Goal: Task Accomplishment & Management: Book appointment/travel/reservation

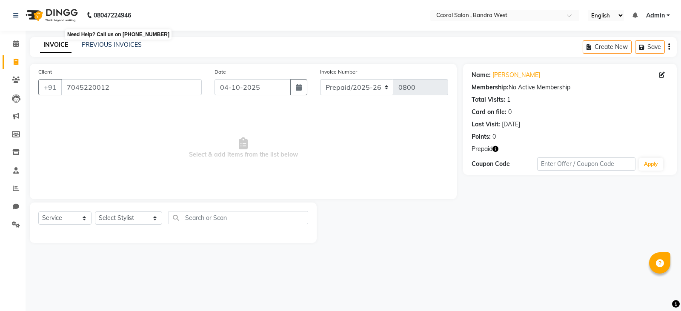
select select "service"
click at [111, 214] on select "Select Stylist ABDUL GAUTAM JACK MAGGI MAYURI NEHA PALLAVI BAHUGUNA SANJANA SHA…" at bounding box center [128, 218] width 67 height 13
select select "71160"
click at [95, 212] on select "Select Stylist ABDUL GAUTAM JACK MAGGI MAYURI NEHA PALLAVI BAHUGUNA SANJANA SHA…" at bounding box center [128, 218] width 67 height 13
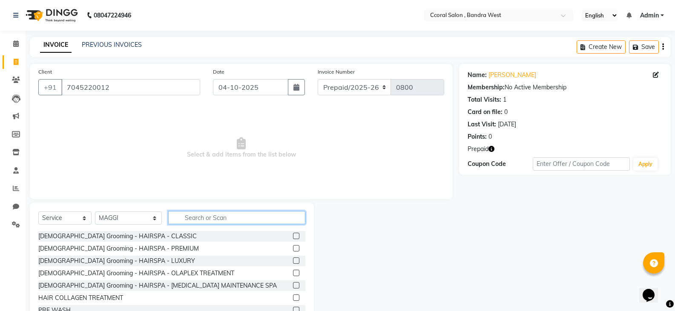
click at [186, 216] on input "text" at bounding box center [236, 217] width 137 height 13
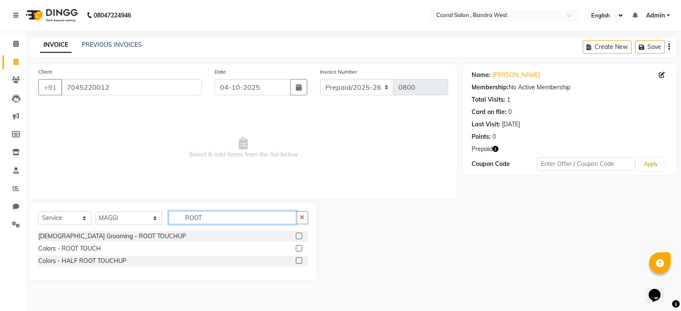
type input "ROOT"
click at [299, 246] on label at bounding box center [299, 248] width 6 height 6
click at [299, 246] on input "checkbox" at bounding box center [299, 249] width 6 height 6
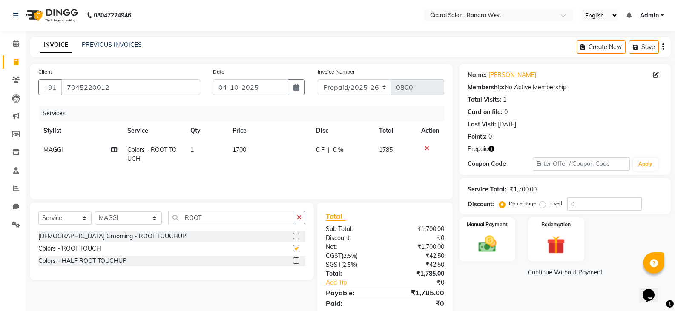
checkbox input "false"
click at [133, 221] on select "Select Stylist ABDUL GAUTAM JACK MAGGI MAYURI NEHA PALLAVI BAHUGUNA SANJANA SHA…" at bounding box center [128, 218] width 67 height 13
select select "88255"
click at [95, 212] on select "Select Stylist ABDUL GAUTAM JACK MAGGI MAYURI NEHA PALLAVI BAHUGUNA SANJANA SHA…" at bounding box center [128, 218] width 67 height 13
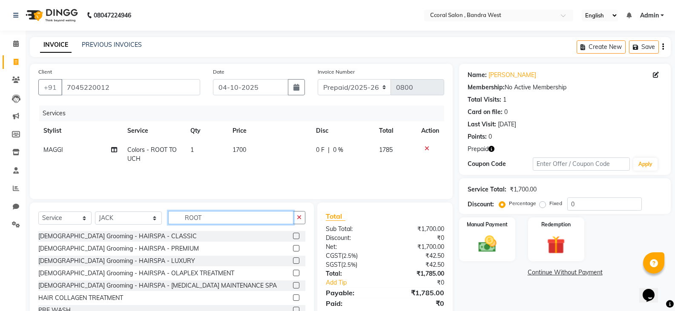
drag, startPoint x: 199, startPoint y: 216, endPoint x: 0, endPoint y: 186, distance: 201.7
click at [29, 205] on div "Select Service Product Membership Package Voucher Prepaid Gift Card Select Styl…" at bounding box center [168, 266] width 290 height 126
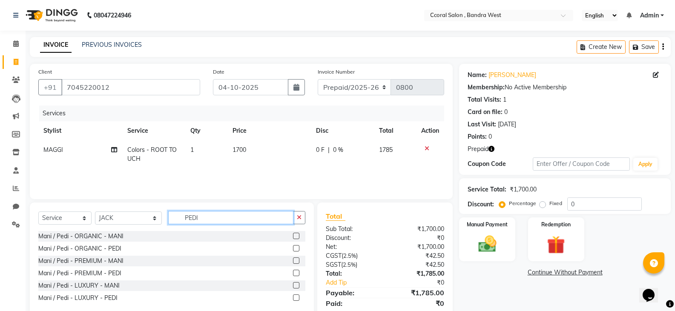
type input "PEDI"
click at [293, 248] on label at bounding box center [296, 248] width 6 height 6
click at [293, 248] on input "checkbox" at bounding box center [296, 249] width 6 height 6
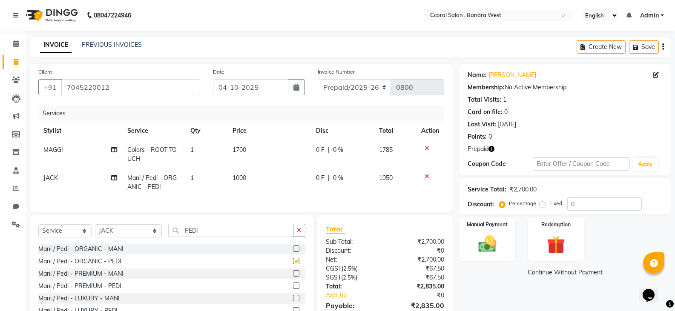
checkbox input "false"
drag, startPoint x: 197, startPoint y: 237, endPoint x: 78, endPoint y: 239, distance: 119.3
click at [78, 239] on div "Select Service Product Membership Package Voucher Prepaid Gift Card Select Styl…" at bounding box center [171, 234] width 267 height 20
click at [107, 237] on select "Select Stylist ABDUL GAUTAM JACK MAGGI MAYURI NEHA PALLAVI BAHUGUNA SANJANA SHA…" at bounding box center [128, 230] width 67 height 13
select select "71156"
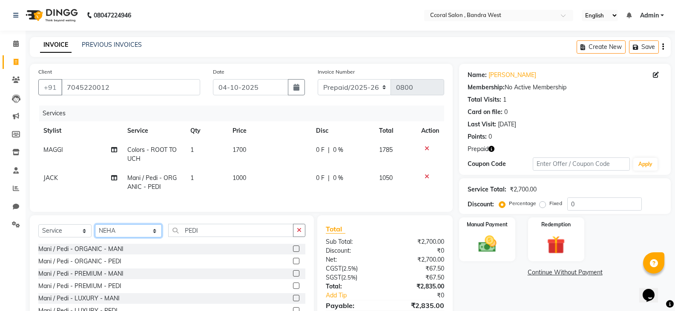
click at [95, 231] on select "Select Stylist ABDUL GAUTAM JACK MAGGI MAYURI NEHA PALLAVI BAHUGUNA SANJANA SHA…" at bounding box center [128, 230] width 67 height 13
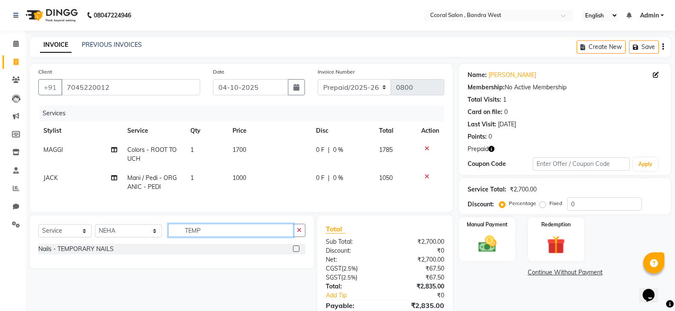
type input "TEMP"
click at [301, 255] on div at bounding box center [299, 249] width 12 height 11
click at [298, 252] on label at bounding box center [296, 249] width 6 height 6
click at [298, 252] on input "checkbox" at bounding box center [296, 250] width 6 height 6
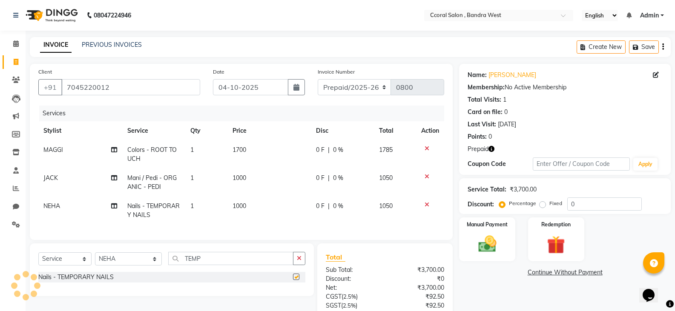
checkbox input "false"
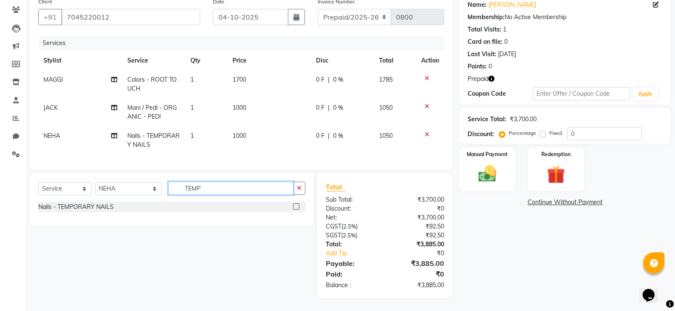
drag, startPoint x: 208, startPoint y: 192, endPoint x: 144, endPoint y: 191, distance: 64.7
click at [144, 191] on div "Select Service Product Membership Package Voucher Prepaid Gift Card Select Styl…" at bounding box center [171, 192] width 267 height 20
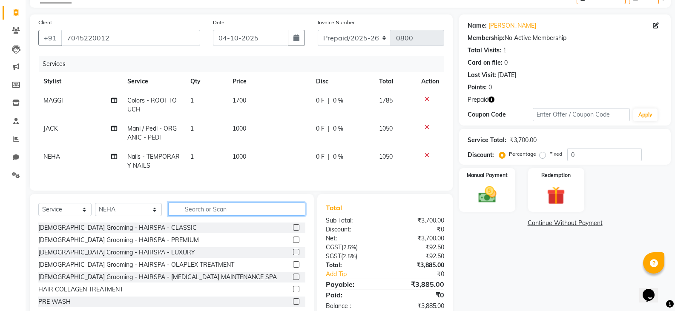
scroll to position [34, 0]
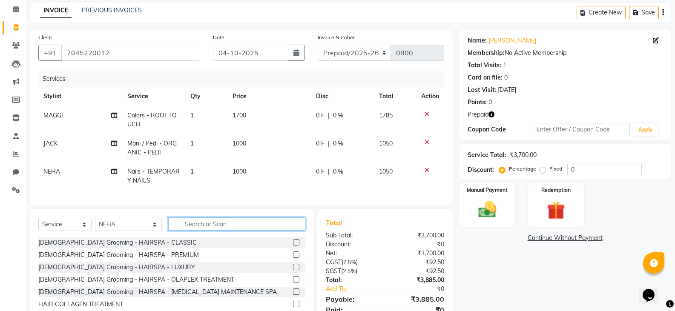
click at [190, 231] on input "text" at bounding box center [236, 224] width 137 height 13
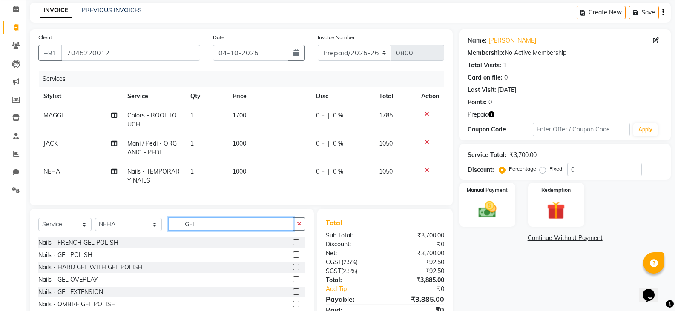
type input "GEL"
click at [293, 258] on label at bounding box center [296, 255] width 6 height 6
click at [293, 258] on input "checkbox" at bounding box center [296, 256] width 6 height 6
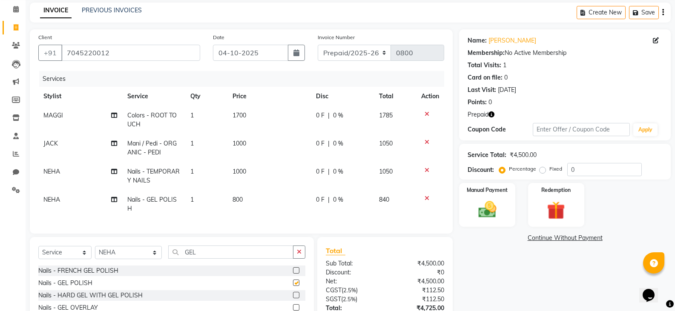
checkbox input "false"
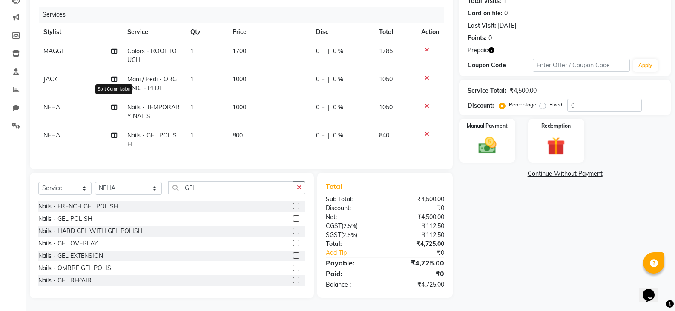
click at [113, 104] on icon at bounding box center [114, 107] width 6 height 6
select select "71156"
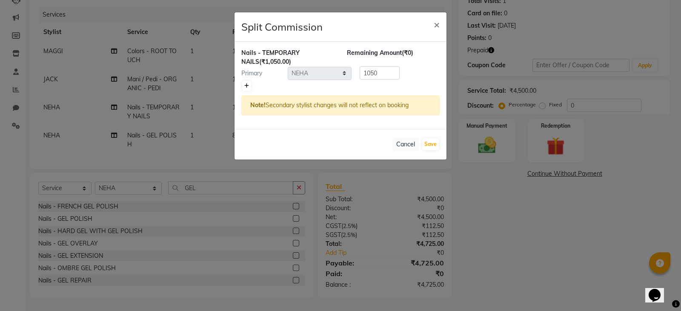
click at [249, 86] on link at bounding box center [246, 86] width 9 height 10
type input "525"
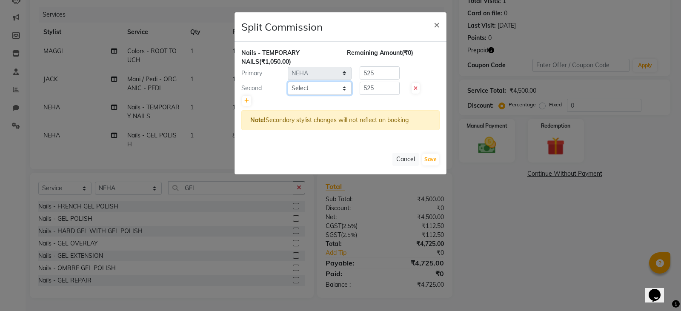
click at [308, 87] on select "Select ABDUL GAUTAM JACK MAGGI MAYURI NEHA PALLAVI BAHUGUNA SANJANA SHAISTA MAL…" at bounding box center [320, 88] width 64 height 13
select select "71157"
click at [288, 82] on select "Select ABDUL GAUTAM JACK MAGGI MAYURI NEHA PALLAVI BAHUGUNA SANJANA SHAISTA MAL…" at bounding box center [320, 88] width 64 height 13
click at [428, 158] on button "Save" at bounding box center [430, 160] width 17 height 12
select select "Select"
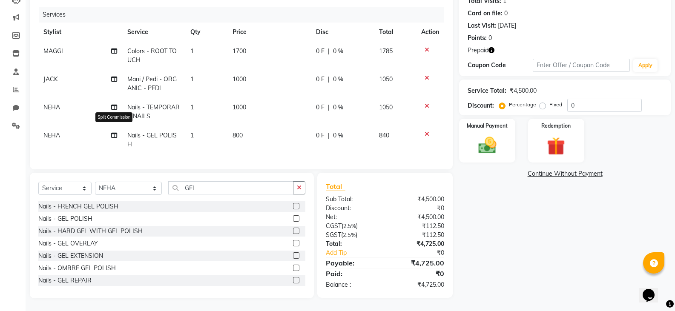
click at [115, 132] on icon at bounding box center [114, 135] width 6 height 6
select select "71156"
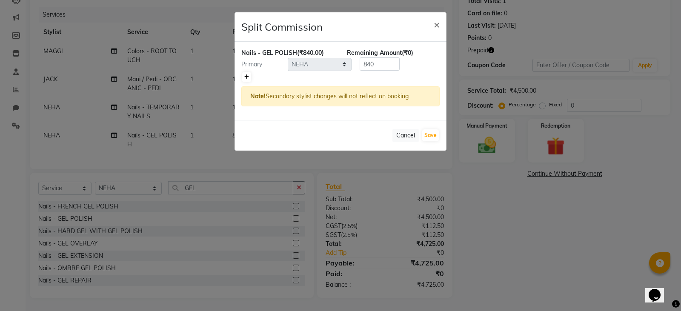
click at [247, 78] on icon at bounding box center [246, 77] width 5 height 5
type input "420"
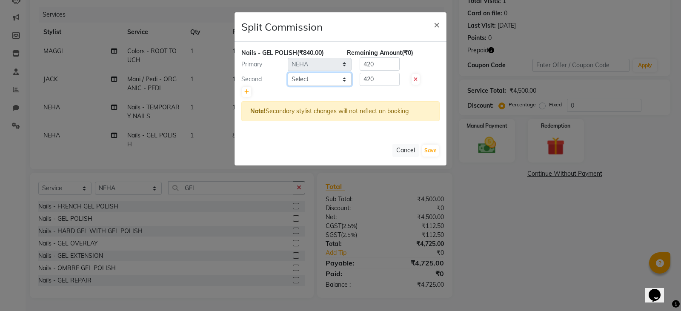
click at [331, 75] on select "Select ABDUL GAUTAM JACK MAGGI MAYURI NEHA PALLAVI BAHUGUNA SANJANA SHAISTA MAL…" at bounding box center [320, 79] width 64 height 13
select select "71157"
click at [288, 73] on select "Select ABDUL GAUTAM JACK MAGGI MAYURI NEHA PALLAVI BAHUGUNA SANJANA SHAISTA MAL…" at bounding box center [320, 79] width 64 height 13
click at [424, 149] on button "Save" at bounding box center [430, 151] width 17 height 12
select select "Select"
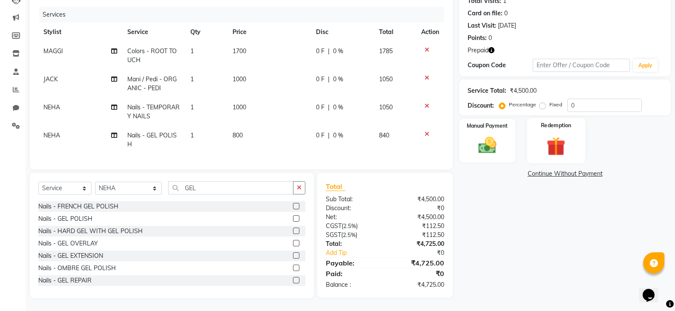
click at [559, 138] on img at bounding box center [556, 146] width 30 height 23
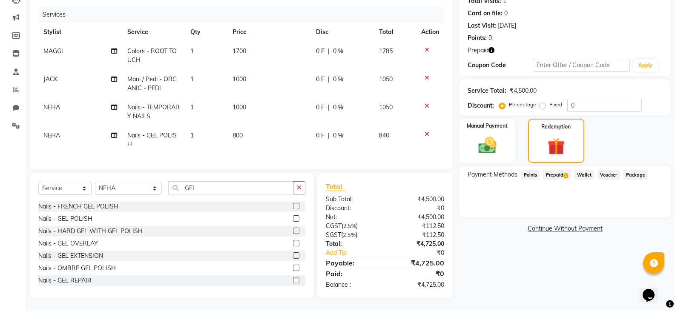
click at [562, 170] on span "Prepaid 1" at bounding box center [557, 175] width 28 height 10
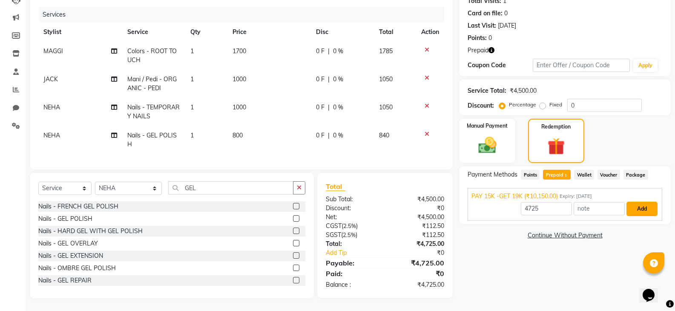
click at [649, 202] on button "Add" at bounding box center [642, 209] width 31 height 14
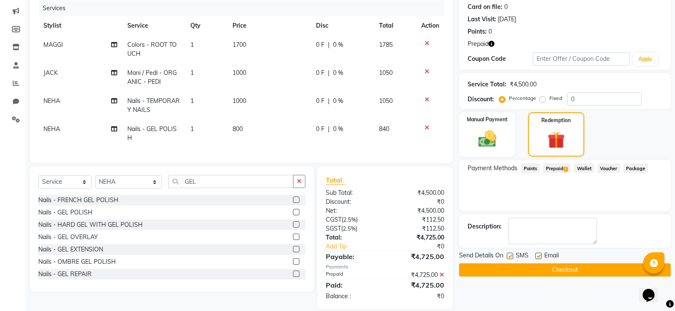
scroll to position [123, 0]
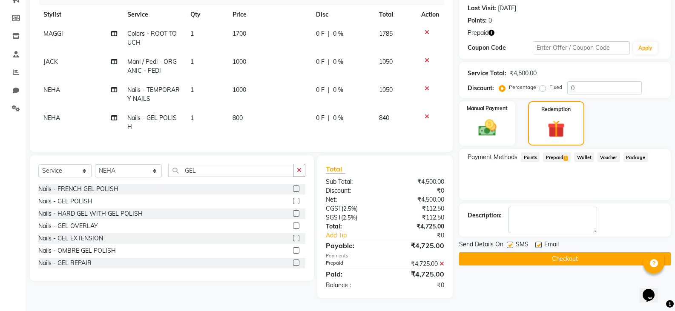
click at [569, 253] on button "Checkout" at bounding box center [565, 259] width 212 height 13
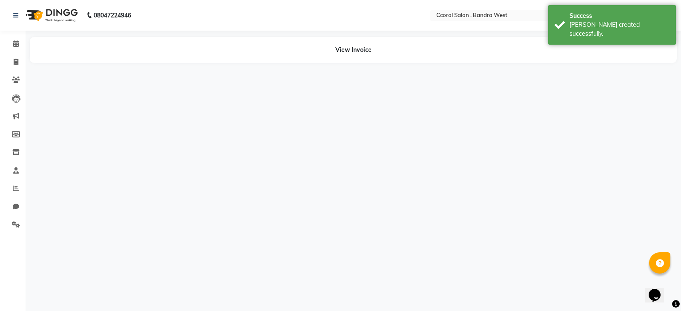
select select "71160"
select select "88255"
select select "71156"
select select "71157"
select select "71156"
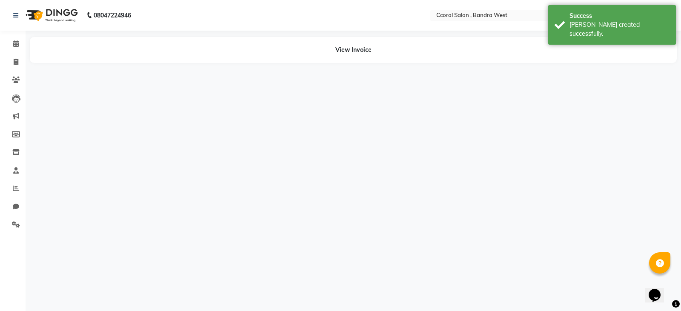
select select "71157"
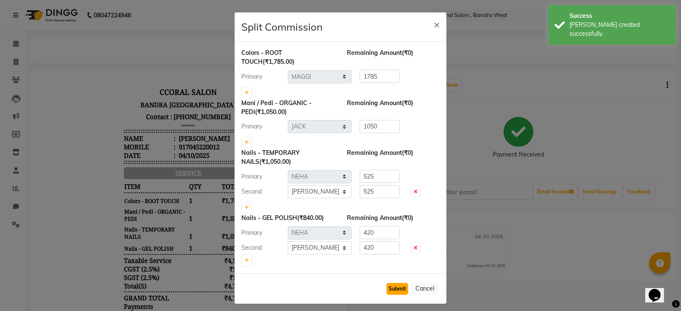
click at [390, 286] on button "Submit" at bounding box center [398, 289] width 22 height 12
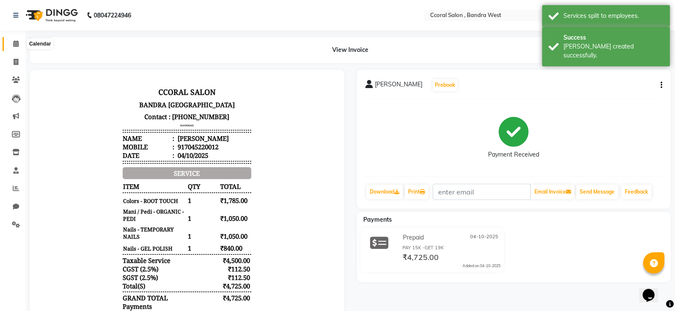
click at [18, 42] on icon at bounding box center [16, 43] width 6 height 6
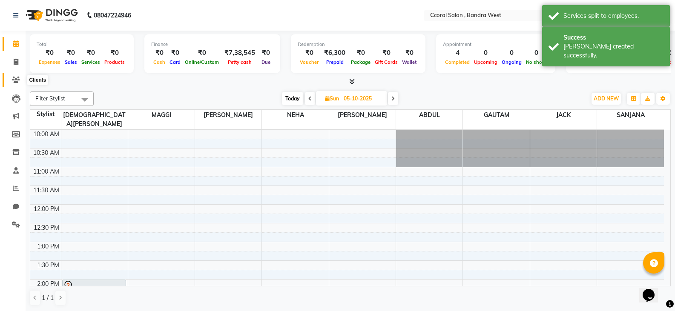
click at [16, 80] on icon at bounding box center [16, 80] width 8 height 6
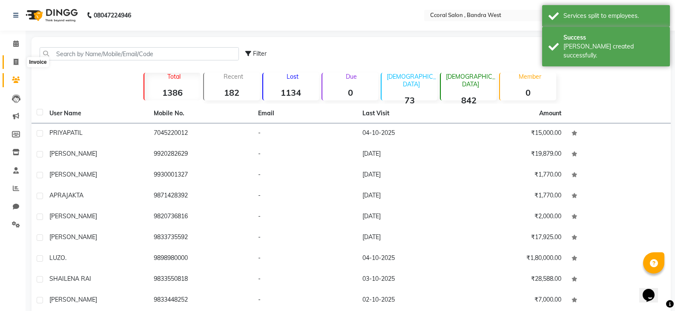
click at [17, 61] on icon at bounding box center [16, 62] width 5 height 6
select select "service"
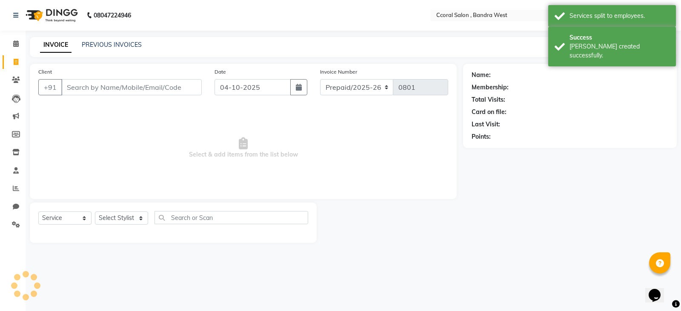
drag, startPoint x: 158, startPoint y: 85, endPoint x: 499, endPoint y: 84, distance: 341.1
click at [158, 85] on input "Client" at bounding box center [131, 87] width 141 height 16
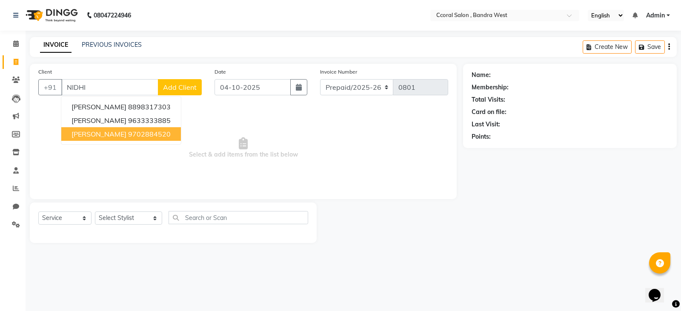
click at [149, 138] on button "NIDHI BAFNA 9702884520" at bounding box center [121, 134] width 120 height 14
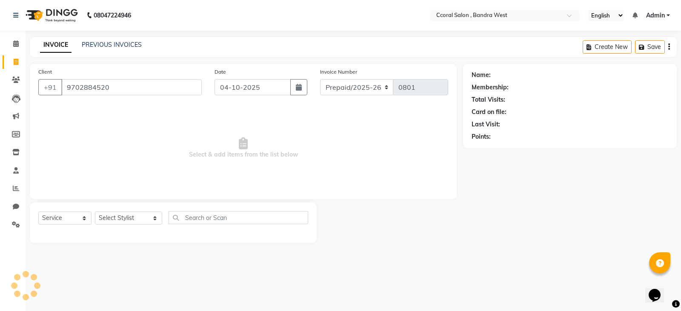
type input "9702884520"
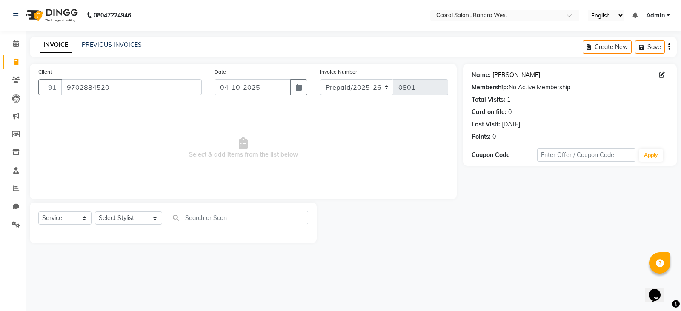
click at [506, 73] on link "Nidhi Bafna" at bounding box center [517, 75] width 48 height 9
click at [19, 60] on span at bounding box center [16, 62] width 15 height 10
select select "service"
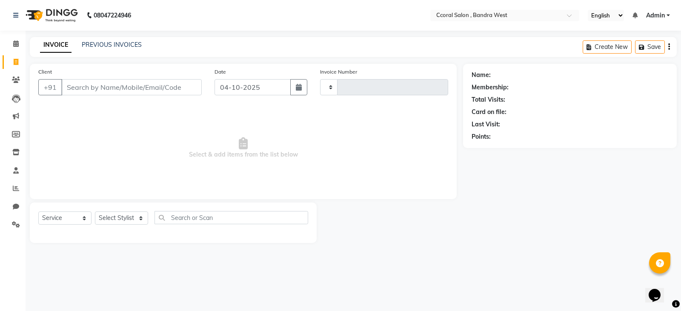
type input "0801"
select select "7966"
click at [125, 50] on div "INVOICE PREVIOUS INVOICES" at bounding box center [91, 45] width 122 height 10
click at [126, 46] on link "PREVIOUS INVOICES" at bounding box center [112, 45] width 60 height 8
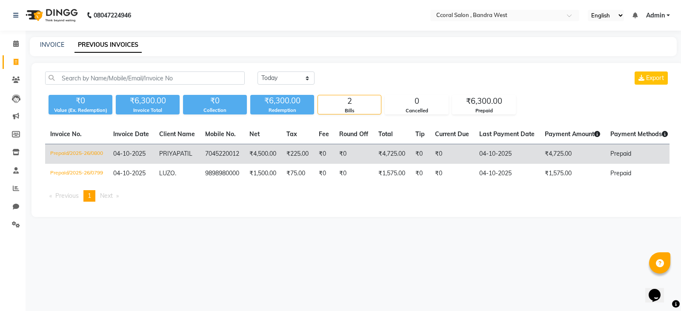
click at [82, 154] on td "Prepaid/2025-26/0800" at bounding box center [76, 154] width 63 height 20
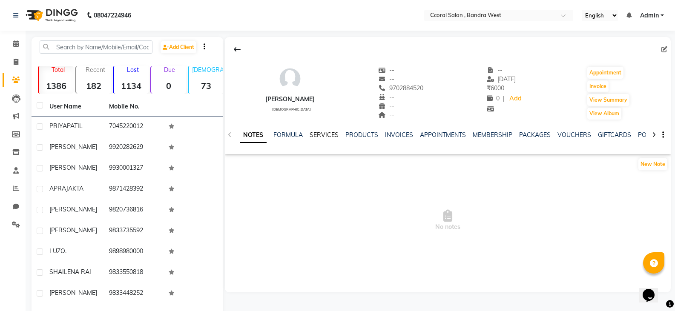
click at [336, 135] on link "SERVICES" at bounding box center [324, 135] width 29 height 8
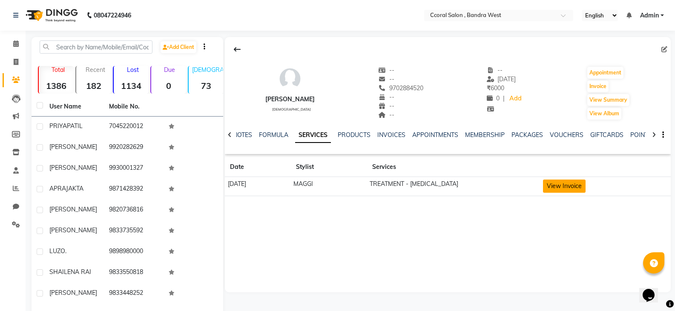
click at [575, 192] on button "View Invoice" at bounding box center [564, 186] width 43 height 13
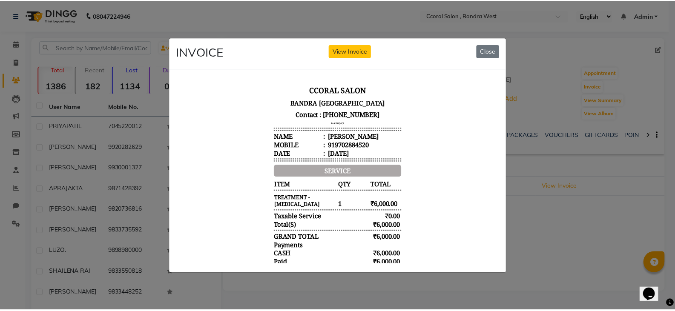
scroll to position [7, 0]
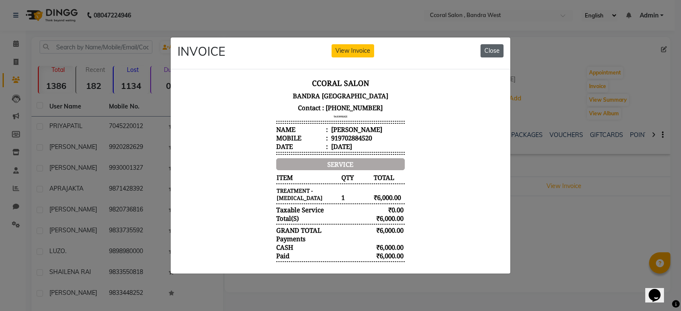
click at [484, 47] on button "Close" at bounding box center [492, 50] width 23 height 13
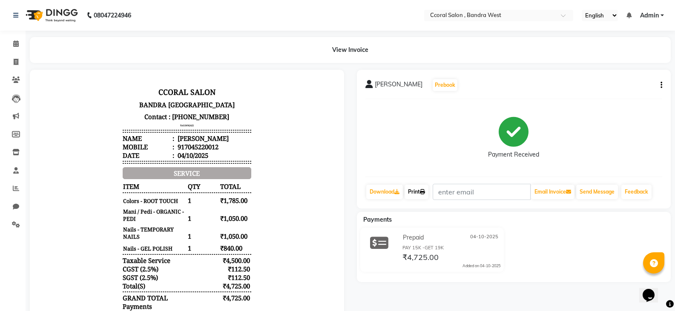
click at [424, 193] on icon at bounding box center [422, 192] width 5 height 5
click at [14, 64] on icon at bounding box center [16, 62] width 5 height 6
select select "service"
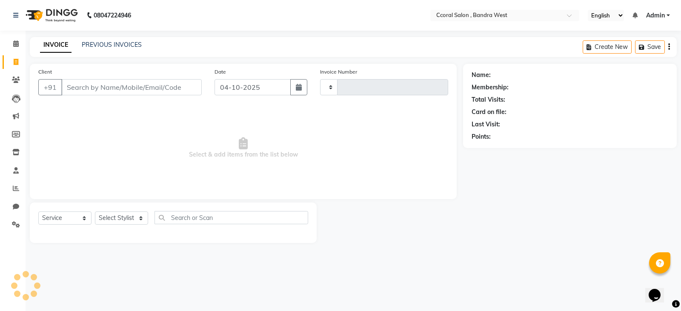
type input "0801"
select select "7966"
click at [127, 93] on input "Client" at bounding box center [131, 87] width 141 height 16
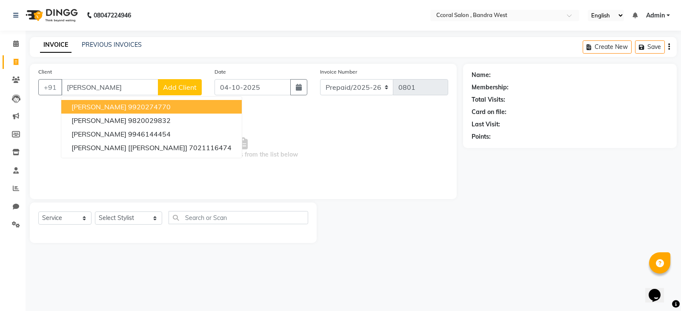
click at [126, 104] on span "MINAZ MERCHANT" at bounding box center [99, 107] width 55 height 9
type input "9920274770"
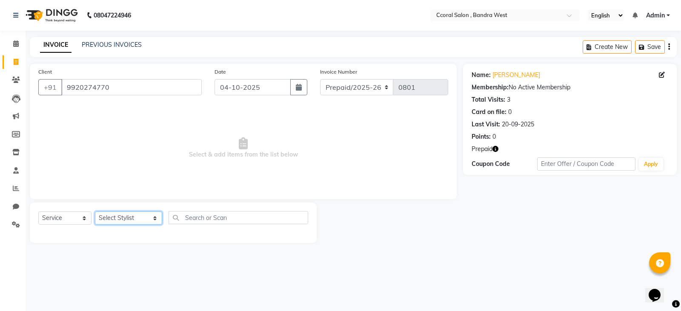
click at [128, 217] on select "Select Stylist ABDUL GAUTAM JACK MAGGI MAYURI NEHA PALLAVI BAHUGUNA SANJANA SHA…" at bounding box center [128, 218] width 67 height 13
select select "71156"
click at [95, 212] on select "Select Stylist ABDUL GAUTAM JACK MAGGI MAYURI NEHA PALLAVI BAHUGUNA SANJANA SHA…" at bounding box center [128, 218] width 67 height 13
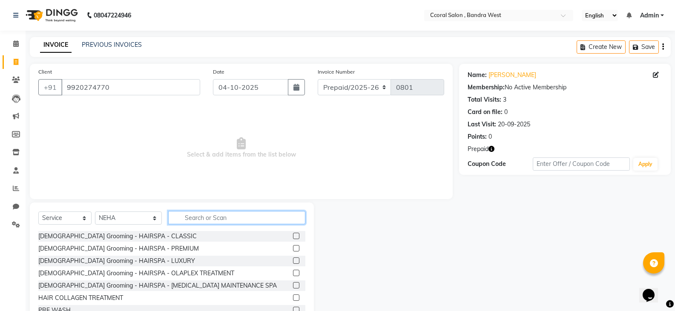
click at [168, 216] on input "text" at bounding box center [236, 217] width 137 height 13
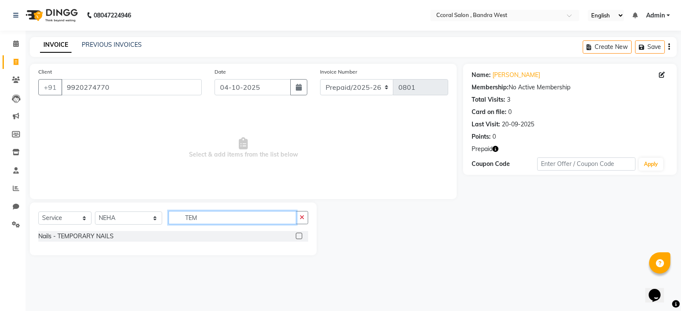
type input "TEM"
click at [300, 237] on label at bounding box center [299, 236] width 6 height 6
click at [300, 237] on input "checkbox" at bounding box center [299, 237] width 6 height 6
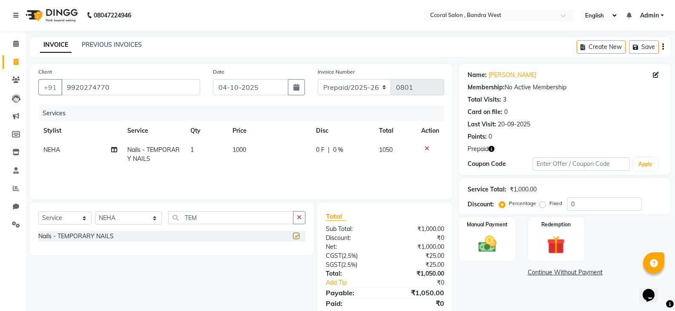
checkbox input "false"
drag, startPoint x: 163, startPoint y: 221, endPoint x: 133, endPoint y: 221, distance: 29.4
click at [133, 221] on div "Select Service Product Membership Package Voucher Prepaid Gift Card Select Styl…" at bounding box center [171, 221] width 267 height 20
type input "CAT"
click at [296, 235] on label at bounding box center [296, 236] width 6 height 6
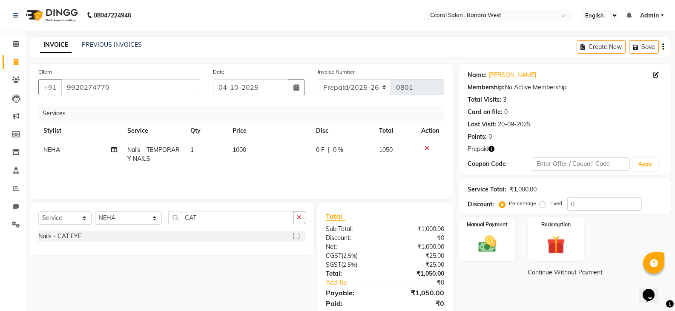
click at [296, 235] on input "checkbox" at bounding box center [296, 237] width 6 height 6
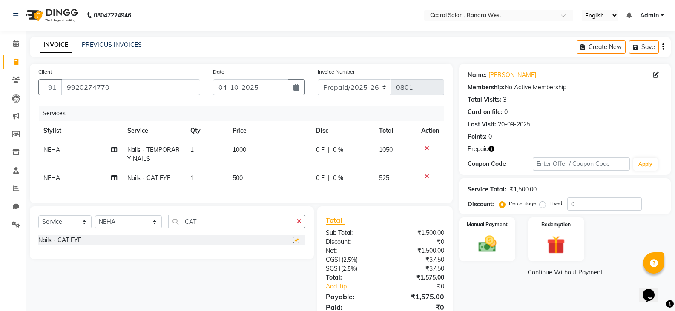
checkbox input "false"
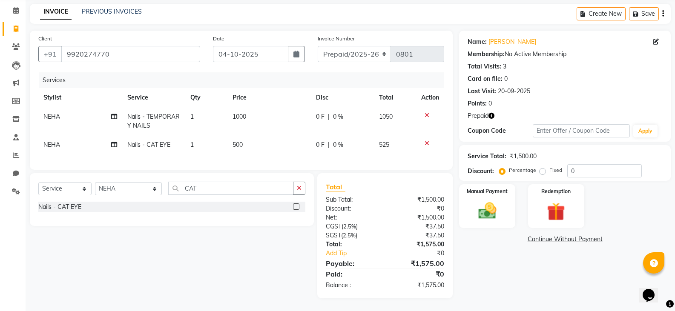
click at [662, 4] on button "button" at bounding box center [663, 14] width 2 height 20
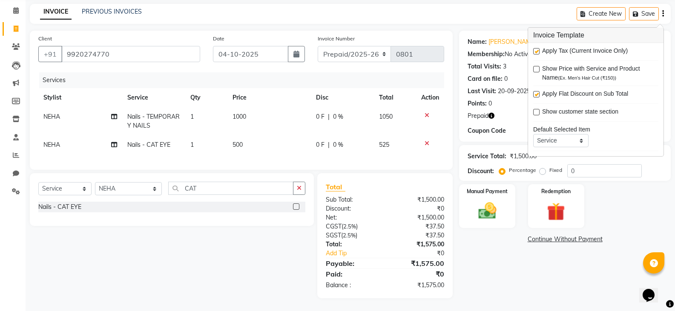
click at [537, 48] on label at bounding box center [536, 51] width 6 height 6
click at [537, 49] on input "checkbox" at bounding box center [536, 52] width 6 height 6
checkbox input "false"
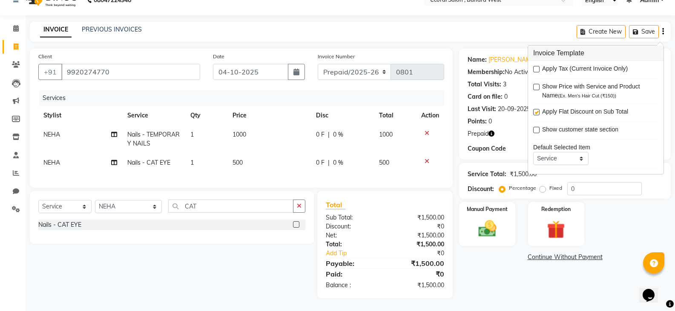
click at [386, 239] on div "₹1,500.00" at bounding box center [418, 235] width 66 height 9
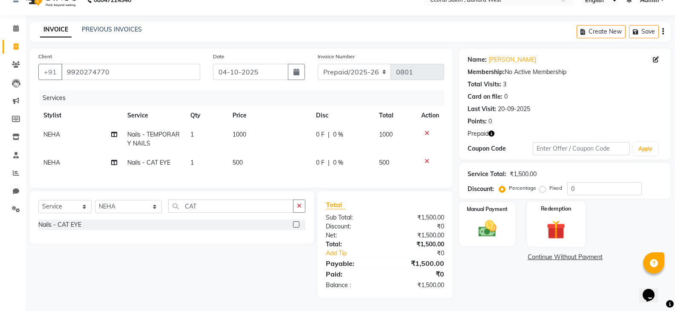
click at [557, 210] on div "Redemption" at bounding box center [556, 224] width 58 height 46
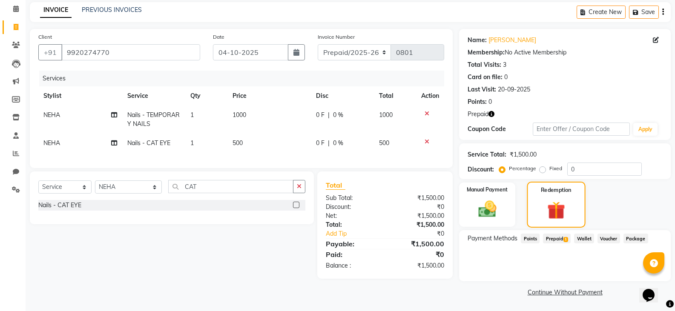
scroll to position [35, 0]
click at [556, 237] on span "Prepaid 1" at bounding box center [557, 238] width 28 height 10
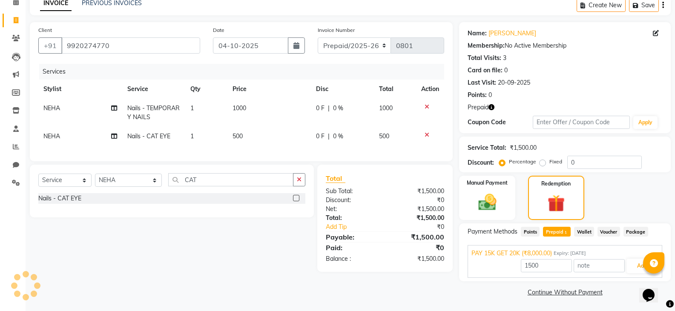
scroll to position [42, 0]
drag, startPoint x: 270, startPoint y: 260, endPoint x: 276, endPoint y: 259, distance: 5.6
click at [270, 260] on div "Select Service Product Membership Package Voucher Prepaid Gift Card Select Styl…" at bounding box center [168, 217] width 290 height 107
click at [639, 265] on button "Add" at bounding box center [642, 266] width 31 height 14
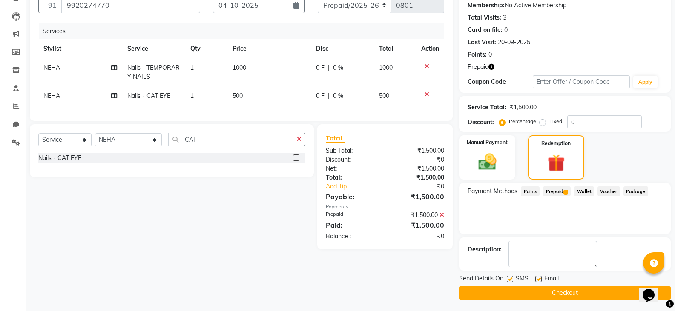
scroll to position [83, 0]
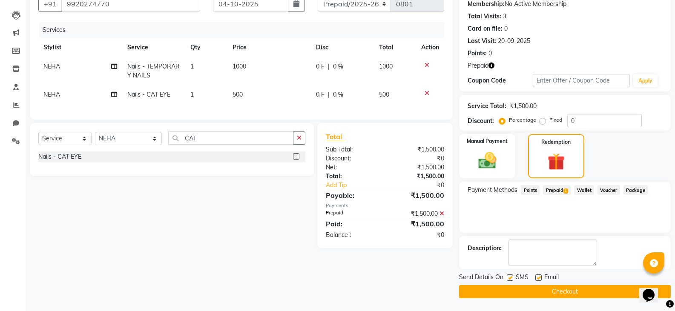
click at [509, 286] on button "Checkout" at bounding box center [565, 291] width 212 height 13
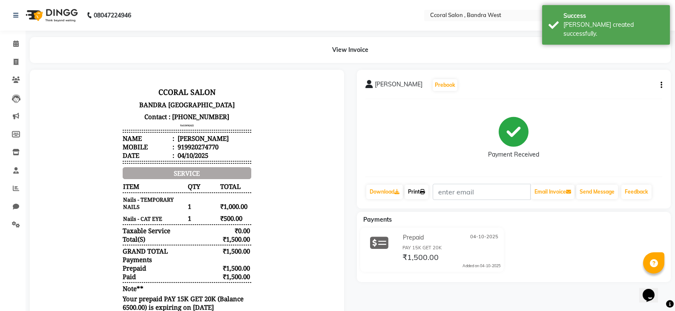
click at [417, 192] on link "Print" at bounding box center [417, 192] width 24 height 14
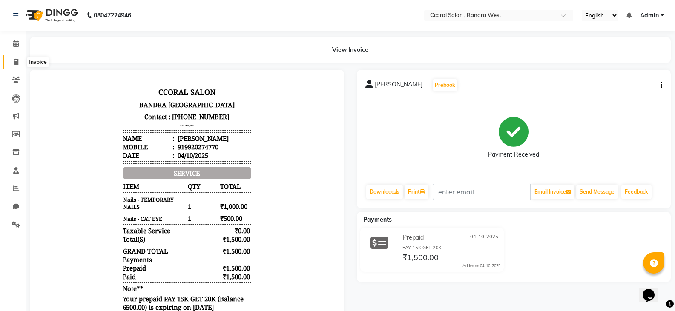
click at [15, 61] on icon at bounding box center [16, 62] width 5 height 6
select select "service"
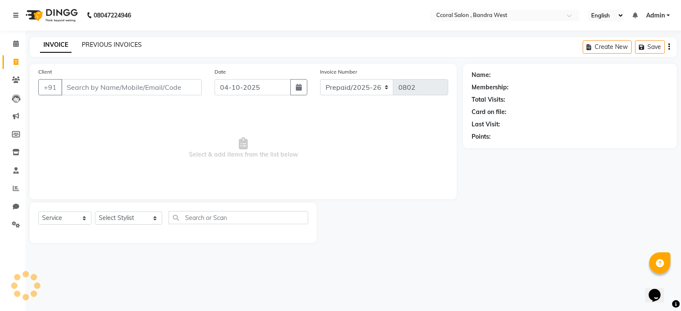
click at [129, 41] on link "PREVIOUS INVOICES" at bounding box center [112, 45] width 60 height 8
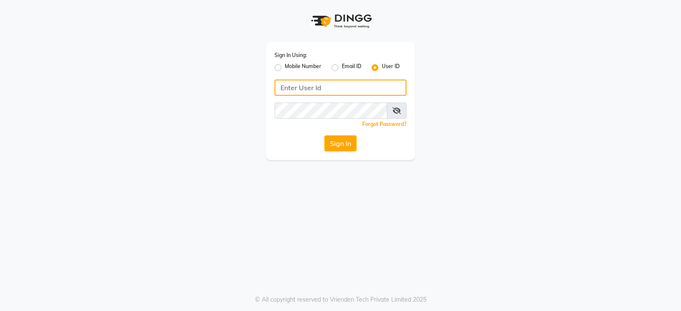
type input "ccoralsalon"
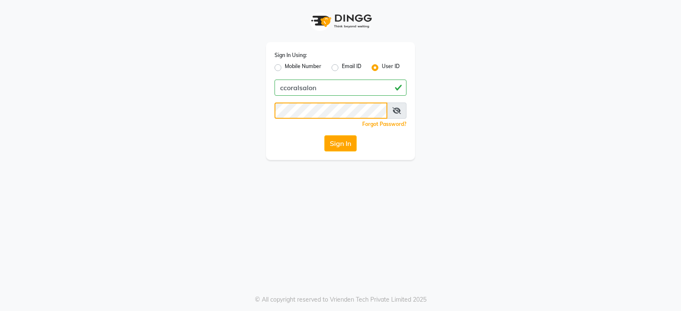
click at [125, 110] on div "Sign In Using: Mobile Number Email ID User ID ccoralsalon Remember me Forgot Pa…" at bounding box center [341, 80] width 486 height 160
click at [124, 139] on div "Sign In Using: Mobile Number Email ID User ID ccoralsalon Remember me Forgot Pa…" at bounding box center [341, 80] width 486 height 160
click at [344, 149] on button "Sign In" at bounding box center [341, 143] width 32 height 16
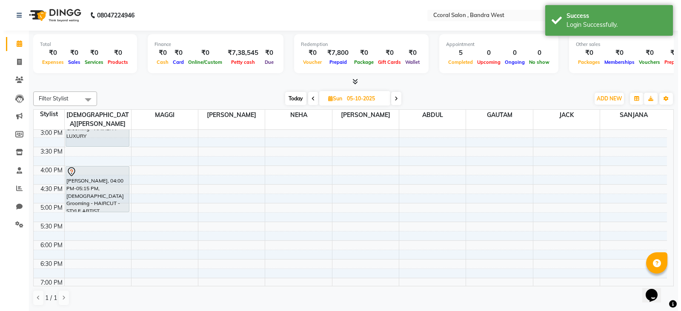
scroll to position [103, 0]
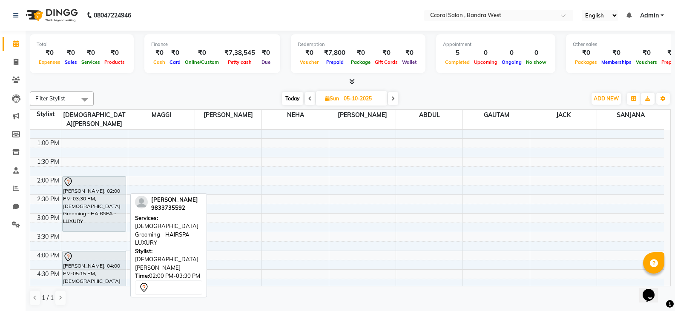
click at [86, 187] on div "[PERSON_NAME], 02:00 PM-03:30 PM, [DEMOGRAPHIC_DATA] Grooming - HAIRSPA - LUXURY" at bounding box center [94, 204] width 63 height 55
select select "7"
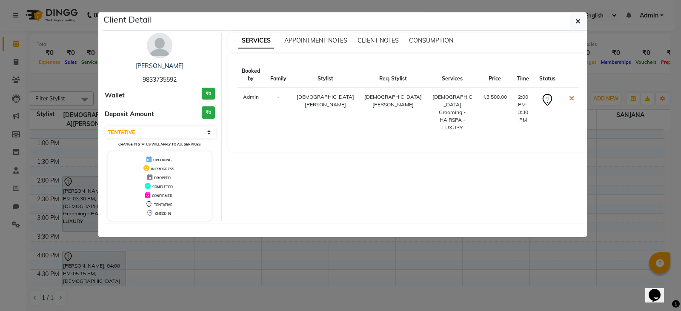
click at [234, 246] on ngb-modal-window "Client Detail [PERSON_NAME] 9833735592 Wallet ₹0 Deposit Amount ₹0 Select CONFI…" at bounding box center [340, 155] width 681 height 311
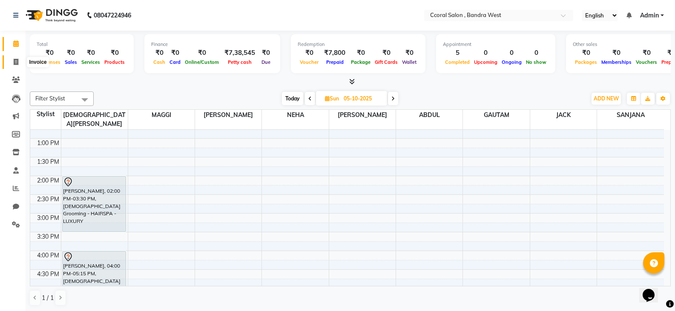
click at [17, 62] on icon at bounding box center [16, 62] width 5 height 6
select select "service"
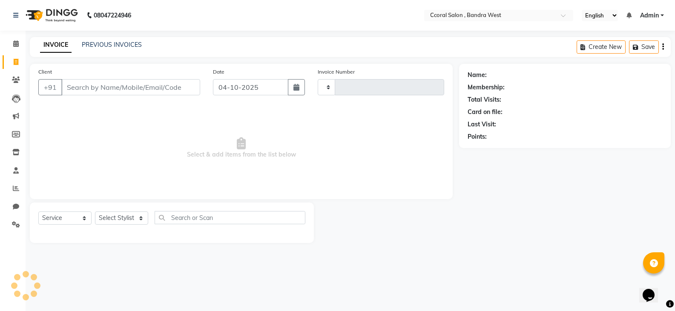
type input "0802"
select select "7966"
click at [175, 90] on input "Client" at bounding box center [131, 87] width 141 height 16
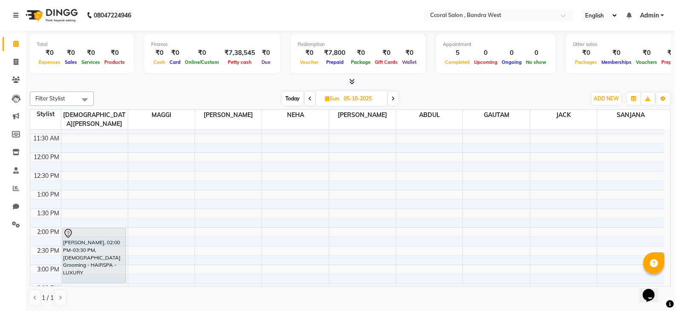
scroll to position [128, 0]
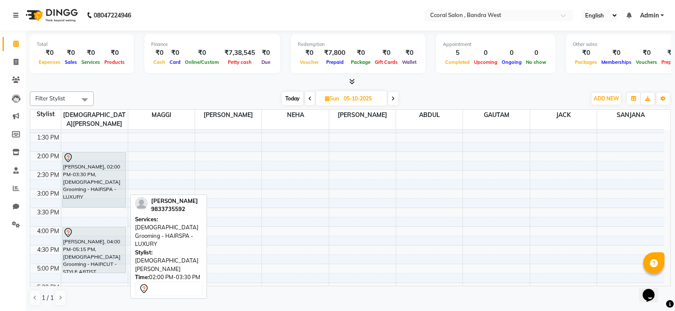
click at [88, 171] on div "[PERSON_NAME], 02:00 PM-03:30 PM, [DEMOGRAPHIC_DATA] Grooming - HAIRSPA - LUXURY" at bounding box center [94, 179] width 63 height 55
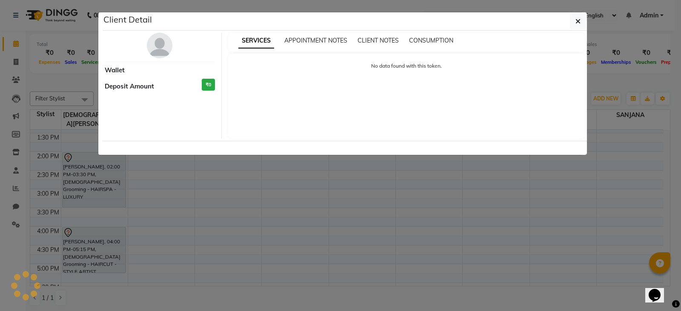
select select "7"
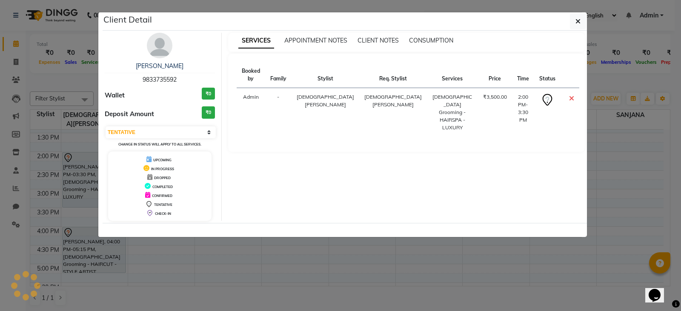
click at [227, 267] on ngb-modal-window "Client Detail [PERSON_NAME] 9833735592 Wallet ₹0 Deposit Amount ₹0 Select CONFI…" at bounding box center [340, 155] width 681 height 311
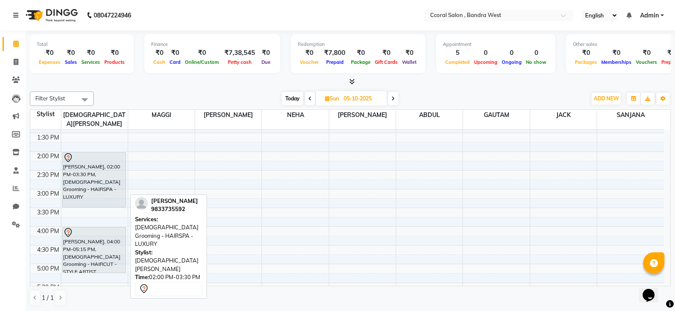
click at [78, 155] on div "[PERSON_NAME], 02:00 PM-03:30 PM, [DEMOGRAPHIC_DATA] Grooming - HAIRSPA - LUXURY" at bounding box center [94, 179] width 63 height 55
select select "7"
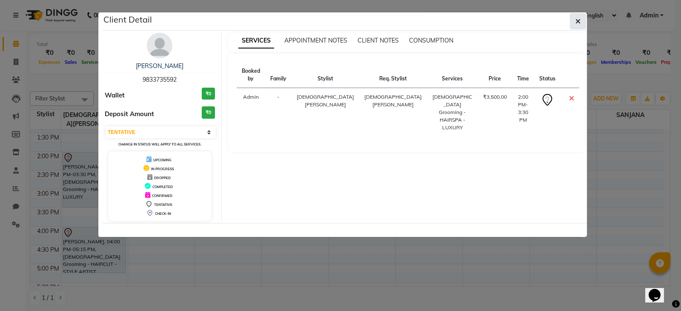
click at [578, 19] on icon "button" at bounding box center [578, 21] width 5 height 7
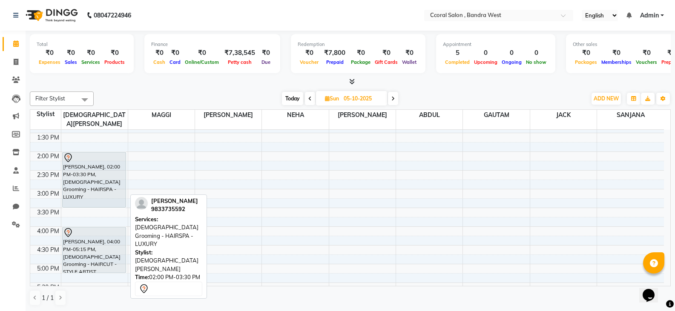
click at [77, 161] on div "[PERSON_NAME], 02:00 PM-03:30 PM, [DEMOGRAPHIC_DATA] Grooming - HAIRSPA - LUXURY" at bounding box center [94, 179] width 63 height 55
select select "7"
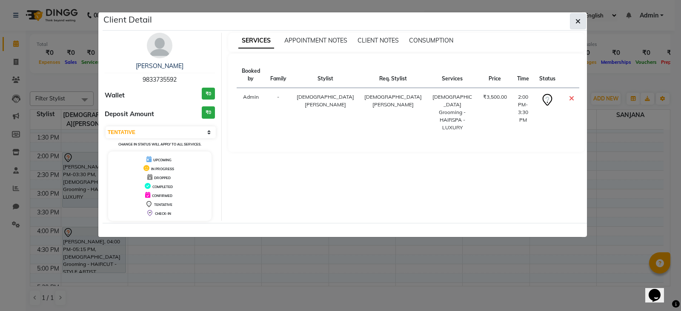
click at [577, 20] on icon "button" at bounding box center [578, 21] width 5 height 7
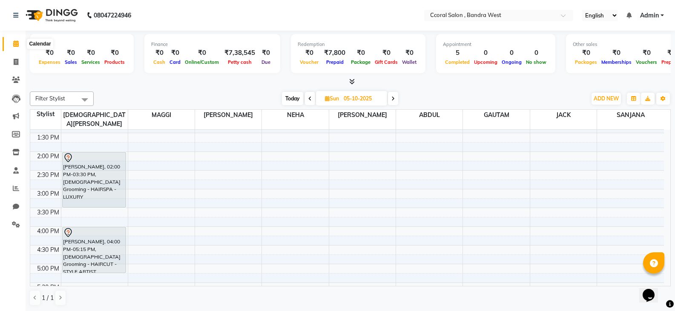
click at [19, 46] on icon at bounding box center [16, 43] width 6 height 6
click at [13, 45] on icon at bounding box center [16, 43] width 6 height 6
click at [604, 96] on span "ADD NEW" at bounding box center [606, 98] width 25 height 6
click at [591, 113] on button "Add Appointment" at bounding box center [586, 114] width 67 height 11
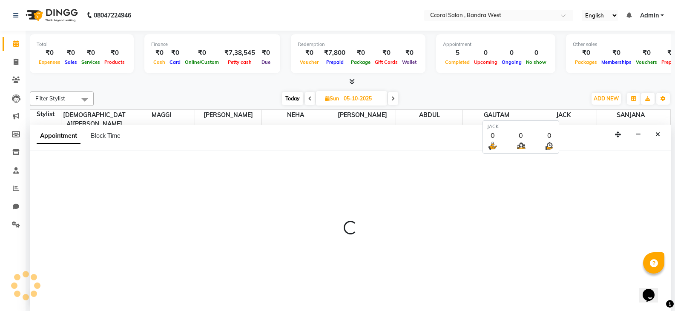
scroll to position [0, 0]
select select "660"
select select "tentative"
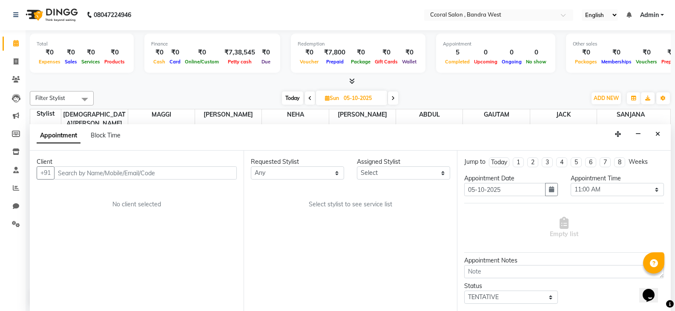
click at [149, 170] on input "text" at bounding box center [145, 173] width 183 height 13
click at [549, 193] on button "button" at bounding box center [551, 189] width 13 height 13
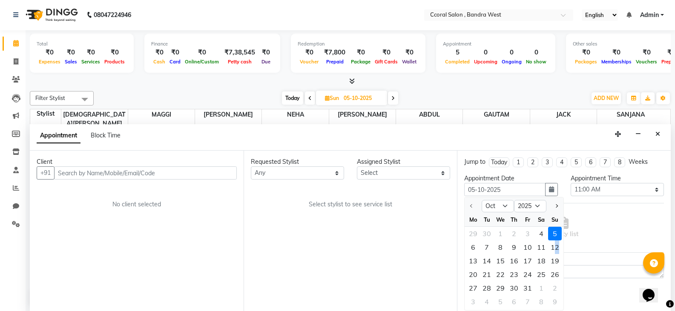
click at [558, 246] on div "12" at bounding box center [555, 248] width 14 height 14
type input "[DATE]"
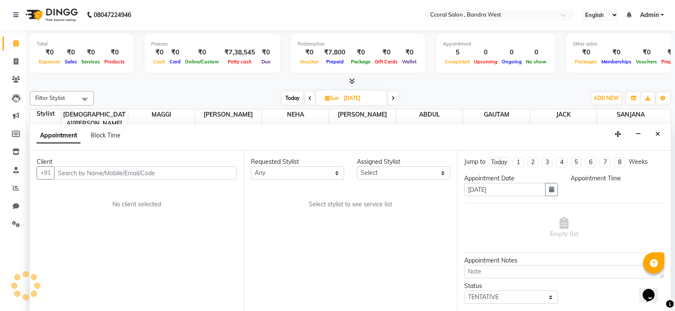
scroll to position [247, 0]
select select "660"
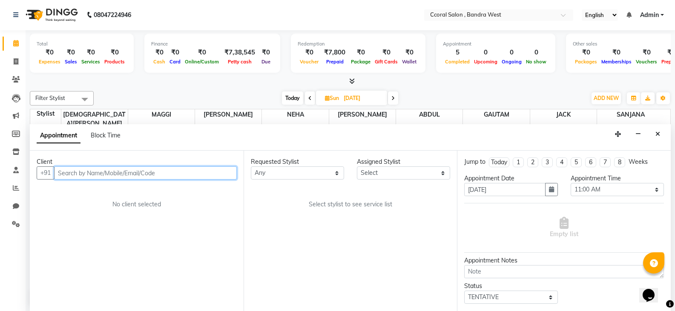
click at [200, 173] on input "text" at bounding box center [145, 173] width 183 height 13
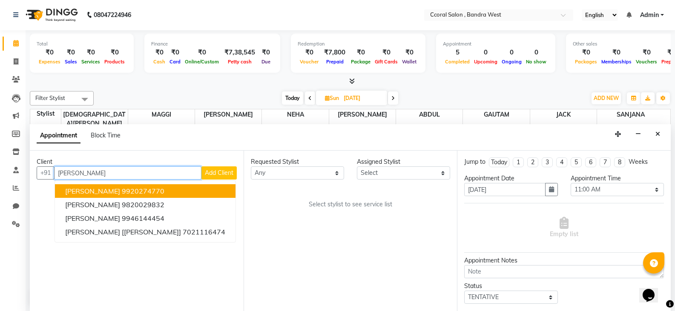
click at [127, 189] on button "[PERSON_NAME] 9920274770" at bounding box center [145, 191] width 181 height 14
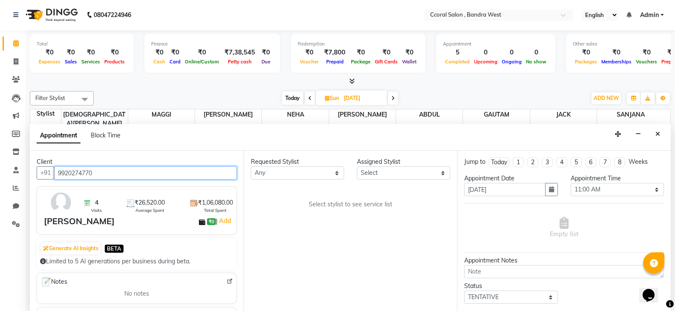
type input "9920274770"
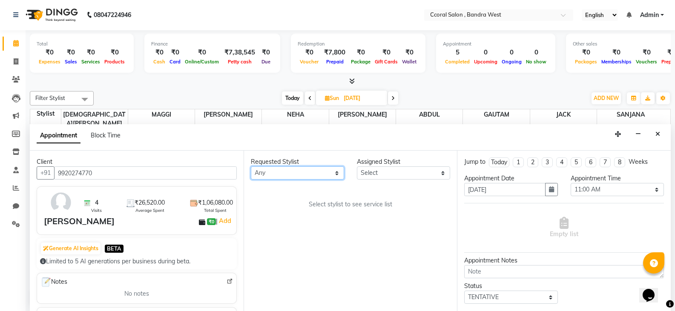
drag, startPoint x: 330, startPoint y: 169, endPoint x: 321, endPoint y: 171, distance: 9.5
click at [330, 169] on select "Any [PERSON_NAME] [PERSON_NAME] [PERSON_NAME] NEHA PALLAVI [PERSON_NAME] [PERSO…" at bounding box center [297, 173] width 93 height 13
select select "71155"
click at [251, 167] on select "Any [PERSON_NAME] [PERSON_NAME] [PERSON_NAME] NEHA PALLAVI [PERSON_NAME] [PERSO…" at bounding box center [297, 173] width 93 height 13
select select "71155"
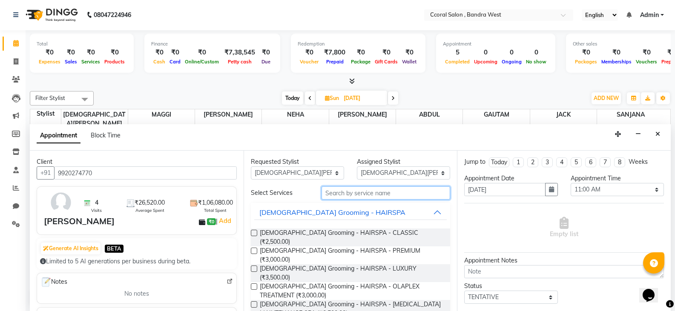
click at [350, 195] on input "text" at bounding box center [386, 193] width 129 height 13
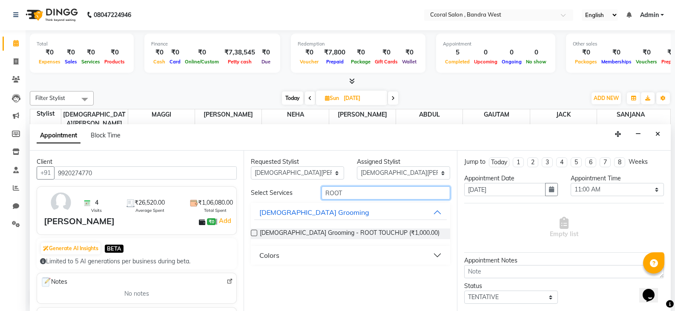
type input "ROOT"
click at [418, 260] on button "Colors" at bounding box center [350, 255] width 193 height 15
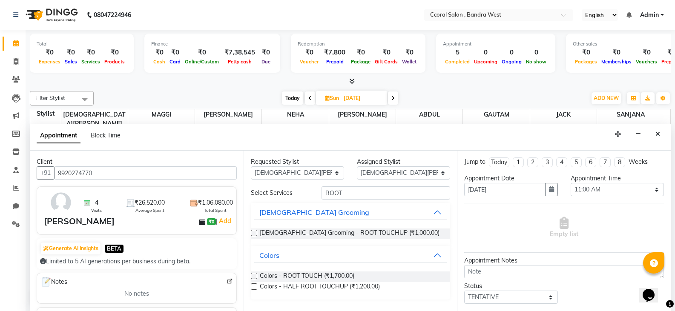
click at [257, 273] on div "Colors - ROOT TOUCH (₹1,700.00)" at bounding box center [351, 277] width 200 height 11
click at [249, 275] on div "Requested Stylist Any [PERSON_NAME] [PERSON_NAME] [PERSON_NAME] NEHA PALLAVI [P…" at bounding box center [351, 231] width 214 height 161
click at [254, 277] on label at bounding box center [254, 276] width 6 height 6
click at [254, 277] on input "checkbox" at bounding box center [254, 277] width 6 height 6
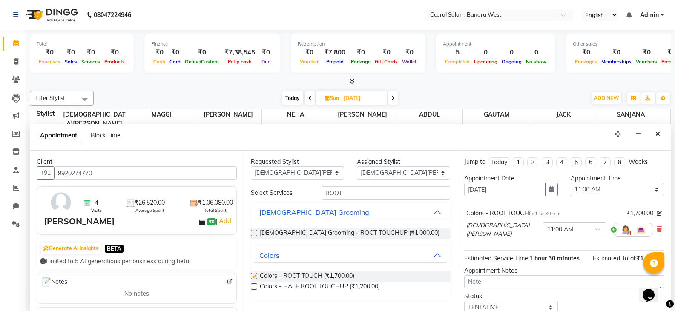
checkbox input "false"
click at [552, 195] on button "button" at bounding box center [551, 189] width 13 height 13
